Goal: Ask a question: Seek information or help from site administrators or community

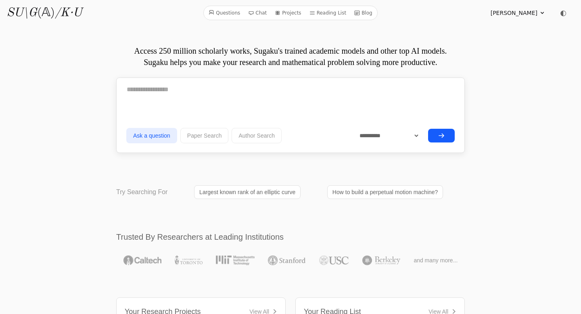
click at [206, 88] on textarea at bounding box center [290, 89] width 328 height 20
paste textarea "**********"
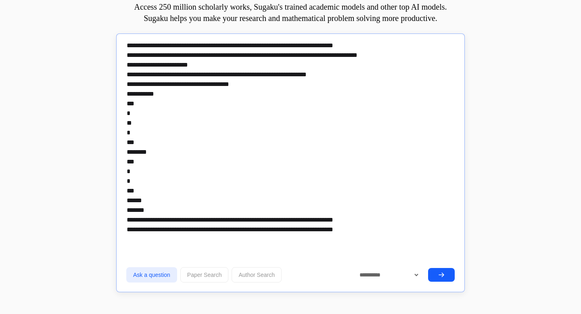
scroll to position [81, 0]
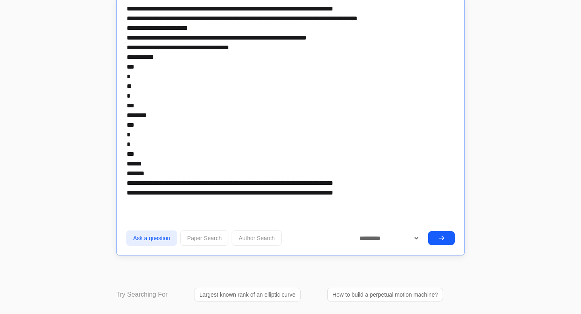
type textarea "**********"
click at [442, 236] on icon "submit" at bounding box center [441, 238] width 5 height 4
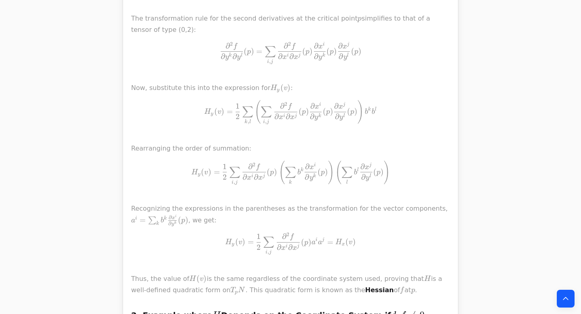
scroll to position [1725, 0]
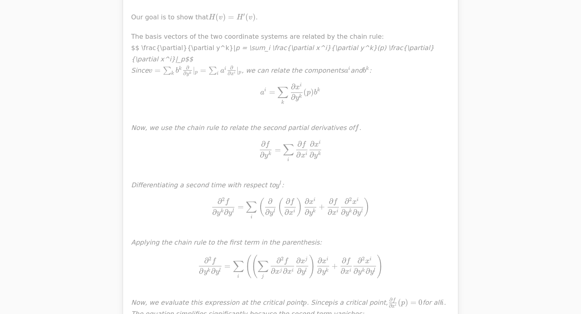
scroll to position [2100, 0]
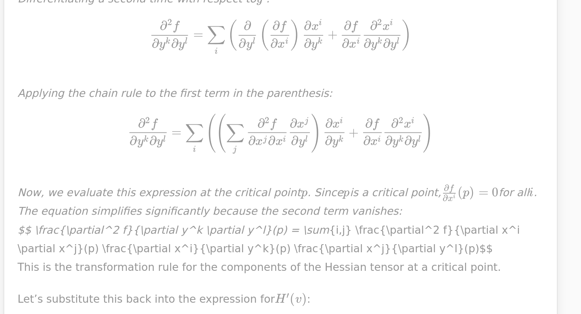
scroll to position [2157, 0]
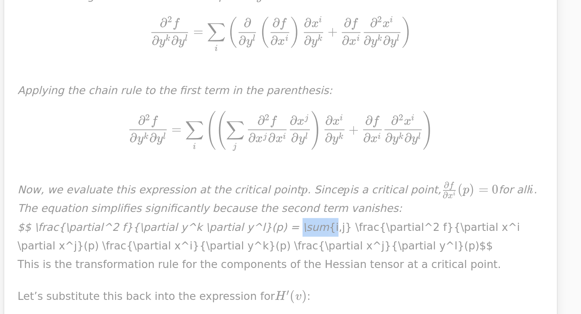
drag, startPoint x: 275, startPoint y: 217, endPoint x: 293, endPoint y: 217, distance: 17.8
click at [293, 217] on p "The basis vectors of the two coordinate systems are related by the chain rule: …" at bounding box center [290, 128] width 319 height 323
click at [331, 227] on p "The basis vectors of the two coordinate systems are related by the chain rule: …" at bounding box center [290, 128] width 319 height 323
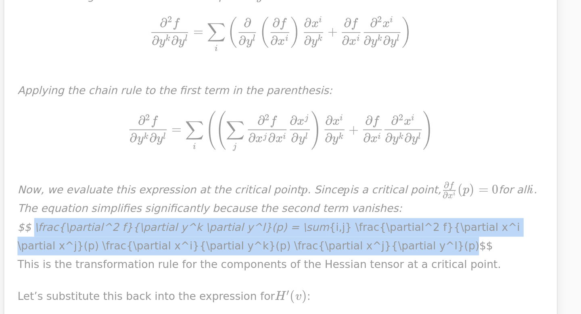
drag, startPoint x: 318, startPoint y: 229, endPoint x: 140, endPoint y: 215, distance: 178.8
click at [140, 215] on p "The basis vectors of the two coordinate systems are related by the chain rule: …" at bounding box center [290, 128] width 319 height 323
copy p "\frac{\partial^2 f}{\partial y^k \partial y^l}(p) = \sum {i,j} \frac{\partial^2…"
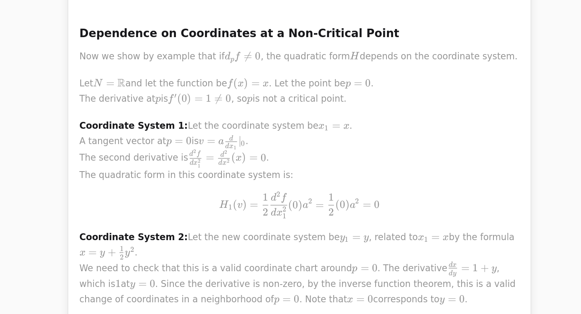
scroll to position [2666, 0]
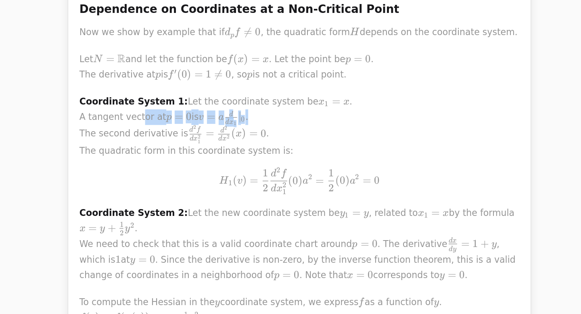
drag, startPoint x: 227, startPoint y: 58, endPoint x: 364, endPoint y: 19, distance: 142.3
click at [255, 85] on p "Coordinate System 1: Let the coordinate system be x 1 = x x_1 = x x 1 ​ = x . A…" at bounding box center [290, 121] width 319 height 72
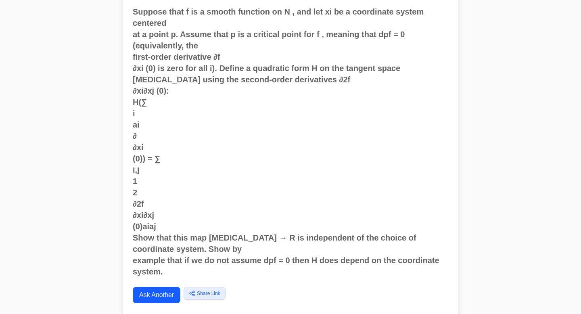
scroll to position [105, 0]
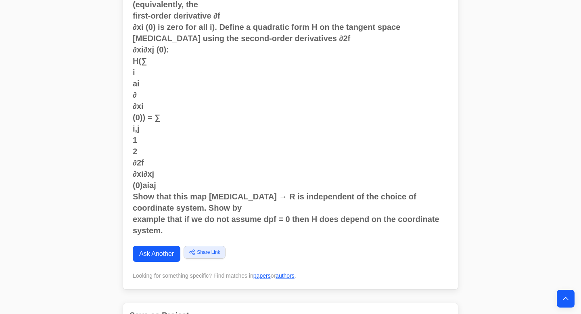
drag, startPoint x: 154, startPoint y: 218, endPoint x: 273, endPoint y: 116, distance: 157.0
click at [154, 246] on link "Ask Another" at bounding box center [157, 254] width 48 height 16
click at [156, 246] on link "Ask Another" at bounding box center [157, 254] width 48 height 16
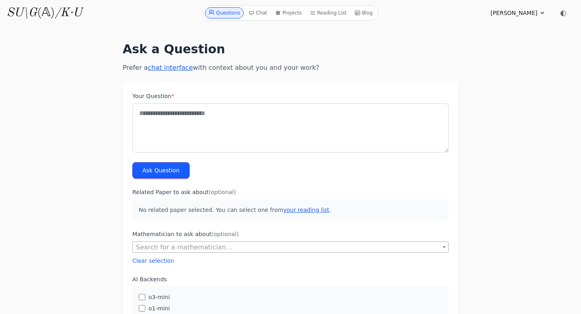
click at [191, 104] on textarea "Your Question *" at bounding box center [290, 127] width 316 height 49
paste textarea "**********"
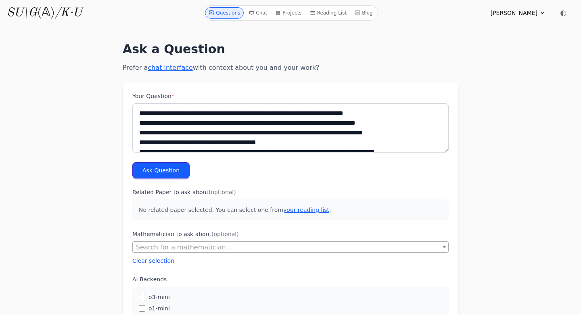
scroll to position [168, 0]
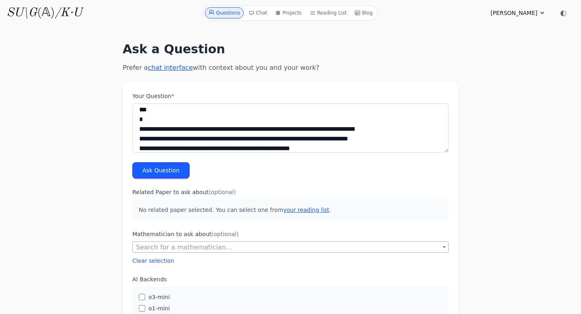
type textarea "**********"
click at [171, 171] on button "Ask Question" at bounding box center [160, 170] width 57 height 16
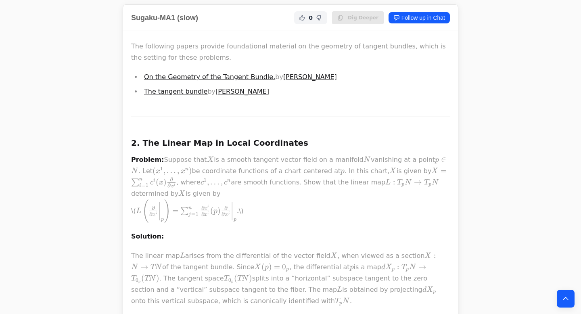
scroll to position [712, 0]
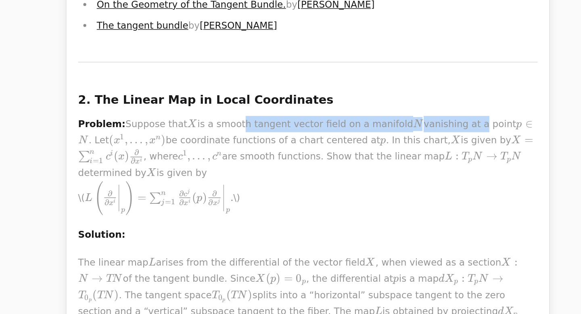
drag, startPoint x: 374, startPoint y: 127, endPoint x: 235, endPoint y: 140, distance: 139.7
click at [391, 128] on p "Problem: Suppose that X X X is a smooth tangent vector field on a manifold N N …" at bounding box center [290, 155] width 319 height 69
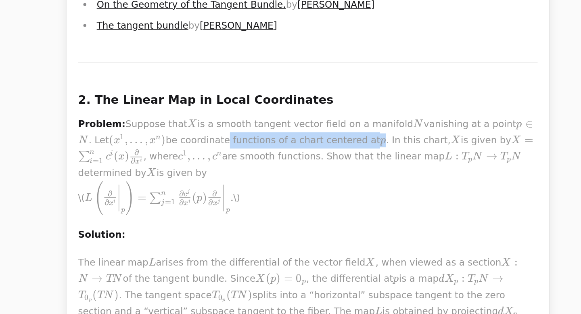
drag, startPoint x: 296, startPoint y: 139, endPoint x: 286, endPoint y: 146, distance: 12.7
click at [317, 139] on p "Problem: Suppose that X X X is a smooth tangent vector field on a manifold N N …" at bounding box center [290, 155] width 319 height 69
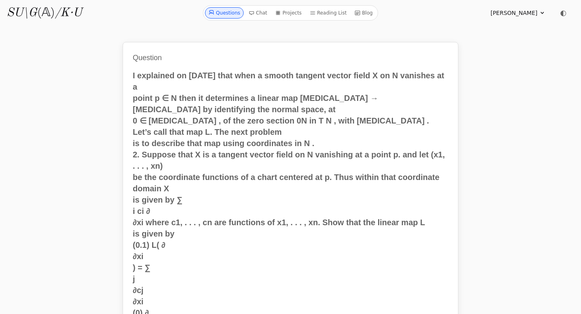
scroll to position [120, 0]
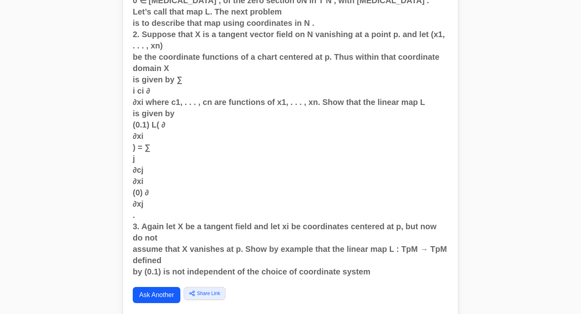
click at [162, 288] on link "Ask Another" at bounding box center [157, 295] width 48 height 16
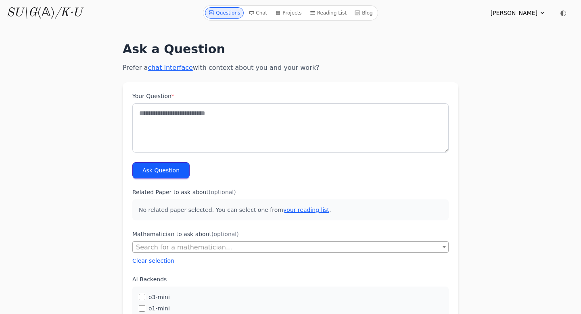
click at [213, 122] on textarea "Your Question *" at bounding box center [290, 127] width 316 height 49
paste textarea "**********"
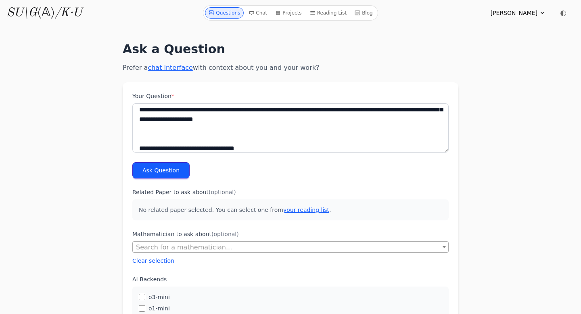
scroll to position [23, 0]
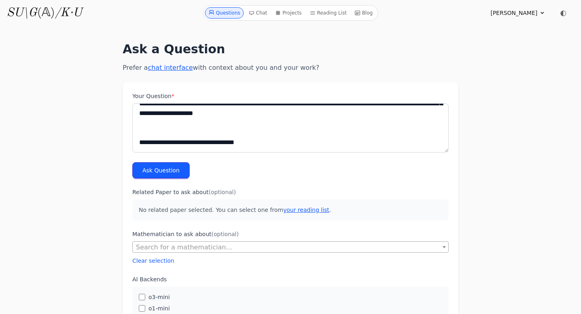
paste textarea "**********"
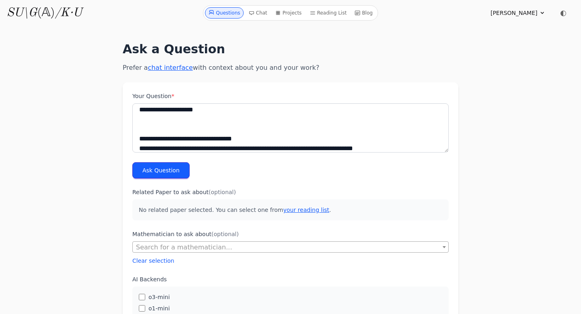
scroll to position [81, 0]
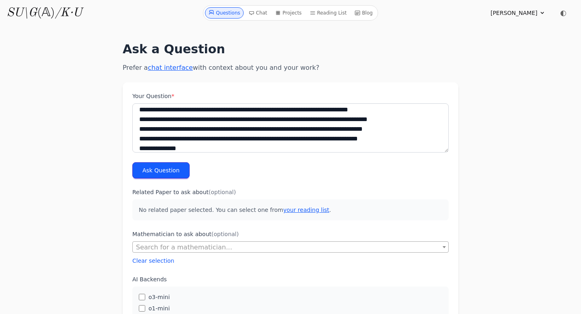
type textarea "**********"
click at [168, 175] on button "Ask Question" at bounding box center [160, 170] width 57 height 16
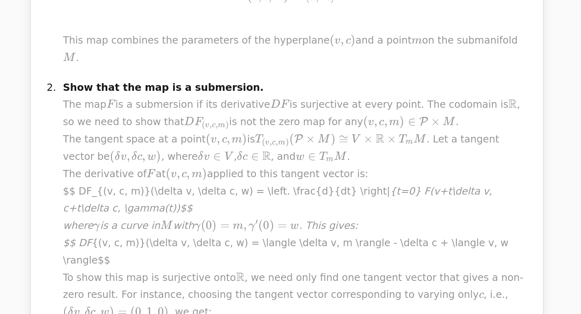
scroll to position [786, 0]
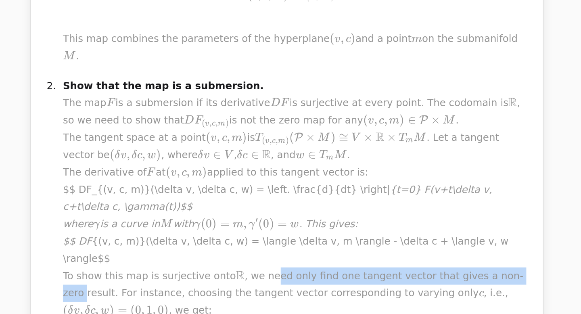
drag, startPoint x: 322, startPoint y: 232, endPoint x: 431, endPoint y: 234, distance: 108.9
click at [431, 234] on p "Show that the map is a submersion. The map F F F is a submersion if its derivat…" at bounding box center [297, 260] width 306 height 203
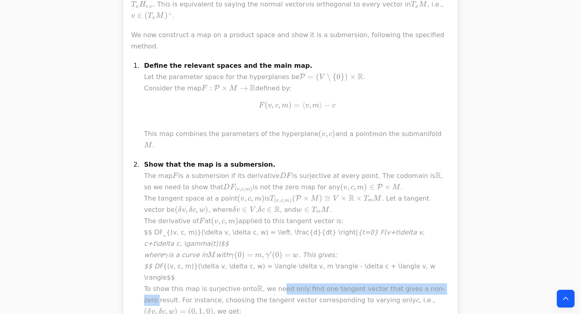
scroll to position [784, 0]
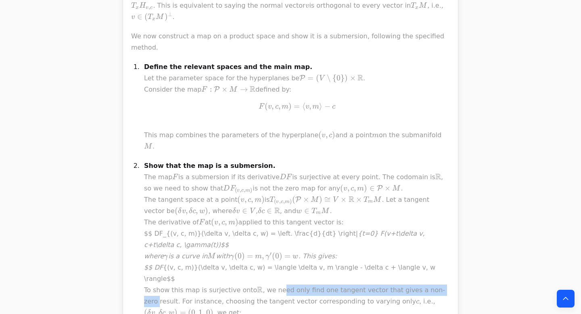
click at [356, 195] on span "×" at bounding box center [359, 199] width 6 height 9
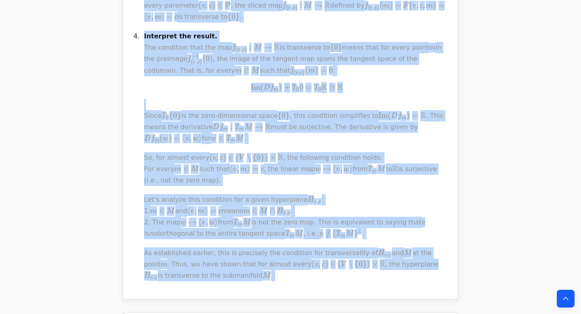
scroll to position [1257, 0]
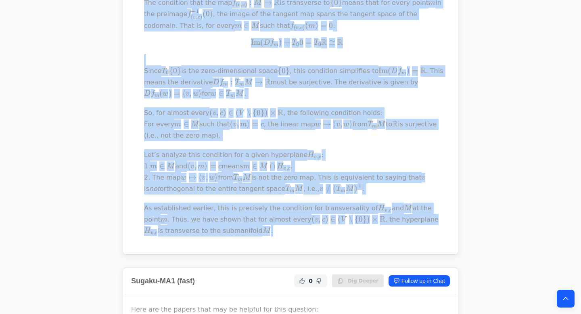
drag, startPoint x: 131, startPoint y: 35, endPoint x: 223, endPoint y: 177, distance: 168.7
copy div "Lo ipsu dolo sit a consec adipiscinge S D E te I ≅ U l E \dolo \magnaa{E}^a M ≅…"
click at [175, 161] on span "M" at bounding box center [171, 166] width 8 height 10
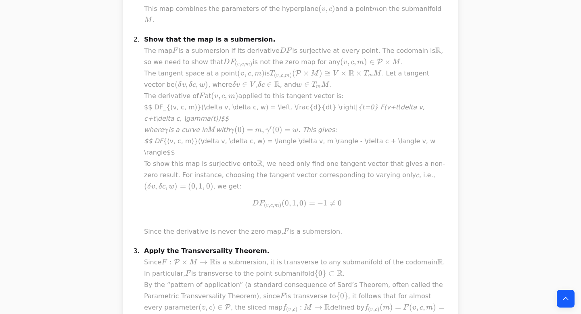
scroll to position [870, 0]
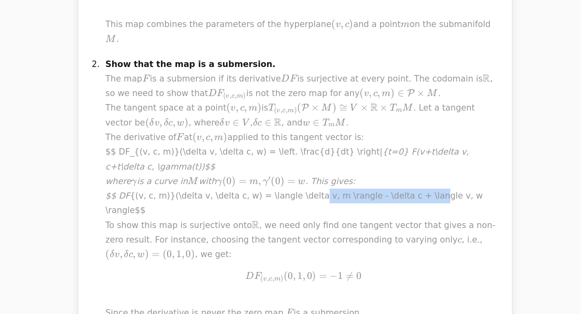
drag, startPoint x: 294, startPoint y: 138, endPoint x: 274, endPoint y: 146, distance: 21.5
click at [386, 138] on p "Show that the map is a submersion. The map F F F is a submersion if its derivat…" at bounding box center [297, 176] width 306 height 203
drag, startPoint x: 340, startPoint y: 147, endPoint x: 260, endPoint y: 162, distance: 82.0
click at [383, 150] on p "Show that the map is a submersion. The map F F F is a submersion if its derivat…" at bounding box center [297, 176] width 306 height 203
click at [250, 163] on p "Show that the map is a submersion. The map F F F is a submersion if its derivat…" at bounding box center [297, 176] width 306 height 203
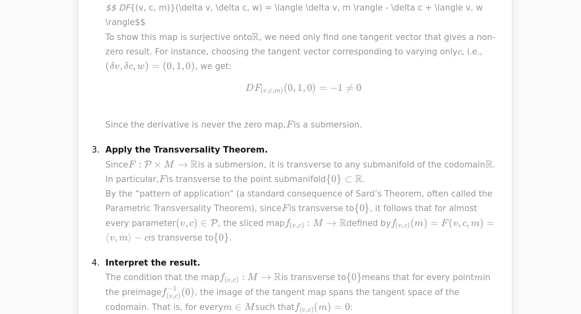
scroll to position [976, 0]
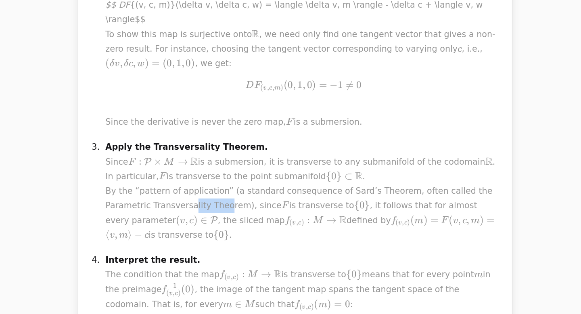
drag, startPoint x: 160, startPoint y: 172, endPoint x: 183, endPoint y: 173, distance: 22.6
click at [183, 179] on p "Apply the Transversality Theorem. Since F : P × M → R F: \mathcal{P} \times M \…" at bounding box center [297, 218] width 306 height 79
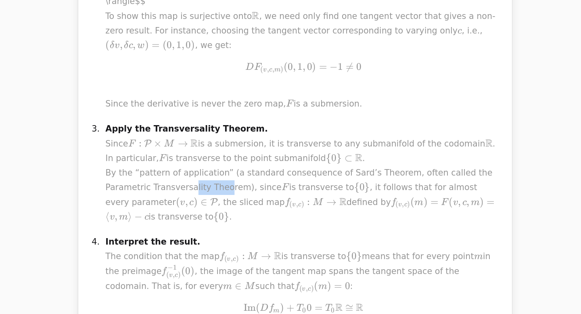
scroll to position [991, 0]
click at [242, 177] on p "Apply the Transversality Theorem. Since F : P × M → R F: \mathcal{P} \times M \…" at bounding box center [297, 204] width 306 height 79
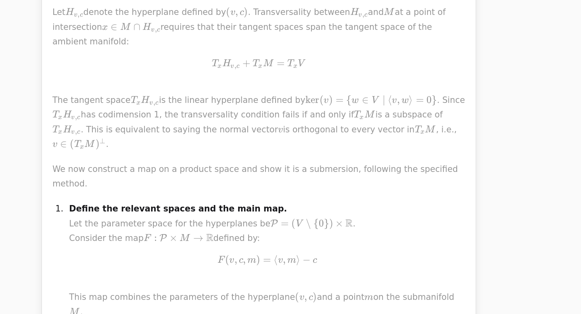
scroll to position [649, 0]
